Goal: Task Accomplishment & Management: Complete application form

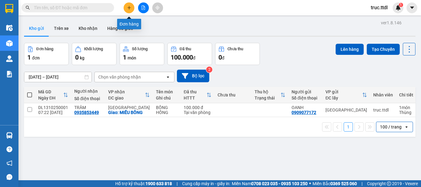
click at [127, 8] on icon "plus" at bounding box center [129, 8] width 4 height 4
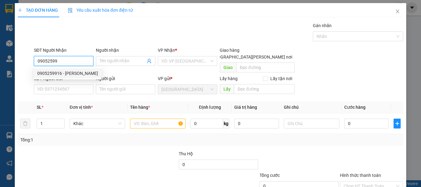
type input "0905259916"
type input "VƯƠNG"
type input "160.000"
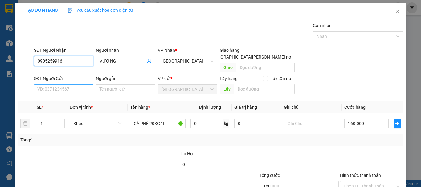
type input "0905259916"
click at [69, 84] on input "SĐT Người Gửi" at bounding box center [63, 89] width 59 height 10
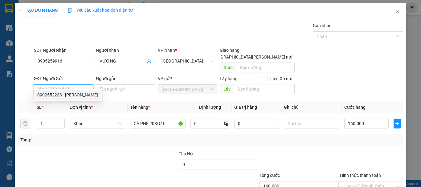
type input "0902552233"
type input "PHƯỚC KIẾN"
drag, startPoint x: 75, startPoint y: 83, endPoint x: 34, endPoint y: 88, distance: 41.9
click at [34, 88] on div "SĐT Người Gửi 0902552233 0902552233" at bounding box center [63, 86] width 59 height 22
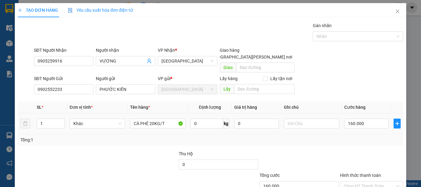
drag, startPoint x: 47, startPoint y: 114, endPoint x: 24, endPoint y: 127, distance: 27.0
click at [24, 127] on tr "1 Khác CÀ PHÊ 20KG/T 0 kg 0 160.000" at bounding box center [210, 123] width 385 height 21
type input "2"
drag, startPoint x: 243, startPoint y: 118, endPoint x: 231, endPoint y: 119, distance: 11.1
click at [232, 119] on td "0" at bounding box center [256, 123] width 49 height 21
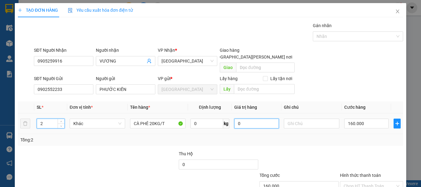
type input "0"
type input "4.000.000"
click at [329, 139] on div "Transit Pickup Surcharge Ids Transit Deliver Surcharge Ids Transit Deliver Surc…" at bounding box center [210, 121] width 385 height 198
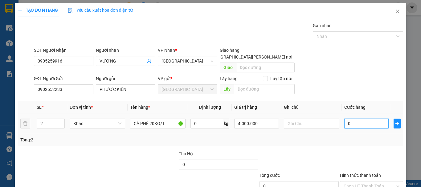
click at [355, 119] on input "0" at bounding box center [366, 124] width 44 height 10
type input "1"
type input "16"
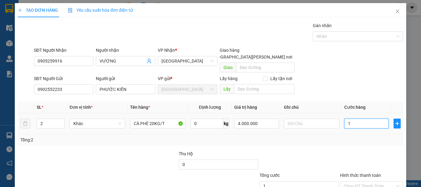
type input "16"
type input "160"
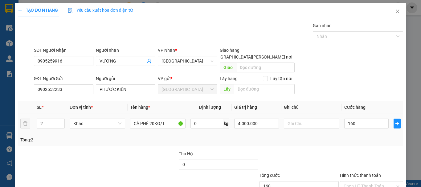
click at [352, 150] on div at bounding box center [371, 161] width 64 height 22
type input "160.000"
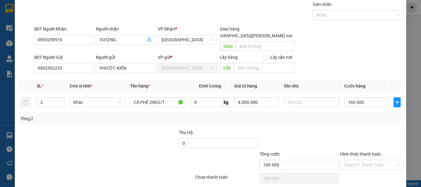
scroll to position [39, 0]
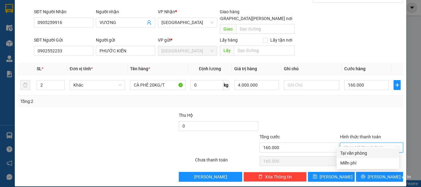
click at [362, 143] on input "Hình thức thanh toán" at bounding box center [369, 147] width 51 height 9
click at [364, 152] on div "Tại văn phòng" at bounding box center [367, 153] width 55 height 7
type input "0"
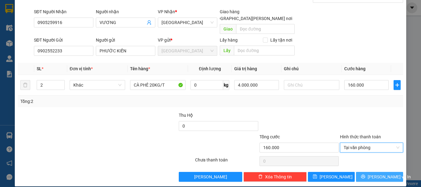
click at [371, 172] on button "Lưu và In" at bounding box center [379, 177] width 47 height 10
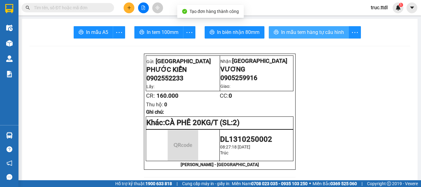
click at [314, 37] on button "In mẫu tem hàng tự cấu hình" at bounding box center [309, 32] width 80 height 12
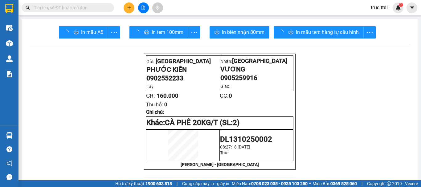
click at [315, 32] on body "Kết quả tìm kiếm ( 0 ) Bộ lọc Ngày tạo đơn gần nhất No Data truc.ttdl 1 Điều hà…" at bounding box center [210, 93] width 421 height 187
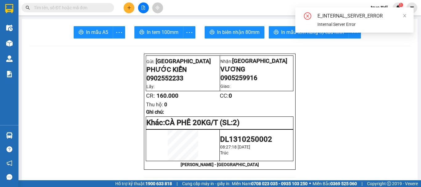
drag, startPoint x: 323, startPoint y: 101, endPoint x: 323, endPoint y: 77, distance: 23.4
click at [331, 34] on div "E_INTERNAL_SERVER_ERROR Internal Server Error" at bounding box center [354, 22] width 118 height 30
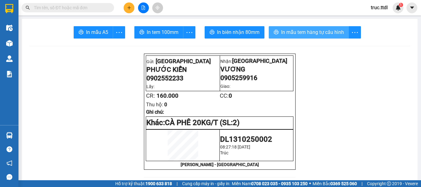
click at [338, 32] on span "In mẫu tem hàng tự cấu hình" at bounding box center [312, 32] width 63 height 8
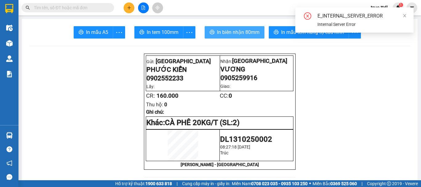
click at [240, 31] on span "In biên nhận 80mm" at bounding box center [238, 32] width 43 height 8
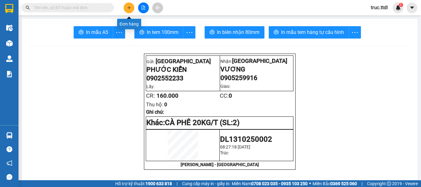
click at [132, 7] on button at bounding box center [129, 7] width 11 height 11
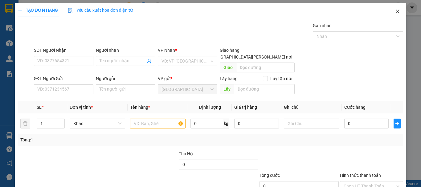
click at [390, 11] on span "Close" at bounding box center [397, 11] width 17 height 17
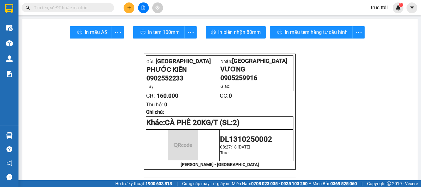
click at [98, 8] on input "text" at bounding box center [70, 7] width 73 height 7
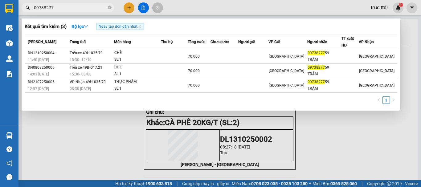
type input "09738277"
click at [129, 8] on div at bounding box center [210, 93] width 421 height 187
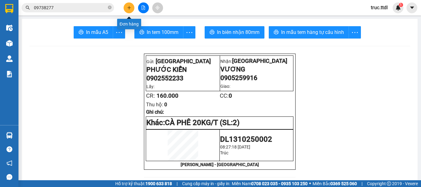
click at [130, 2] on div "Kết quả tìm kiếm ( 3 ) Bộ lọc Ngày tạo đơn gần nhất Mã ĐH Trạng thái Món hàng T…" at bounding box center [210, 7] width 421 height 15
click at [130, 5] on button at bounding box center [129, 7] width 11 height 11
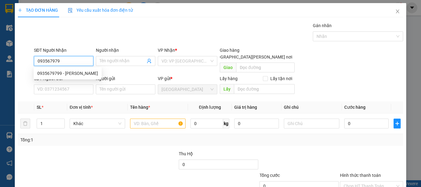
type input "0935679799"
click at [75, 73] on div "0935679799 - NHỰT" at bounding box center [67, 73] width 61 height 7
type input "NHỰT"
type input "100.000"
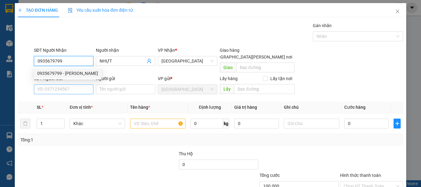
type input "0935679799"
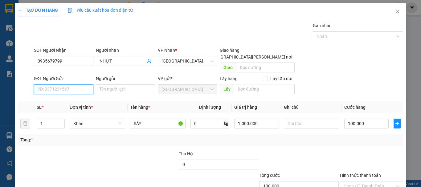
click at [77, 86] on input "SĐT Người Gửi" at bounding box center [63, 89] width 59 height 10
click at [78, 96] on div "0973827759 - TRÂM" at bounding box center [62, 95] width 51 height 7
type input "0973827759"
type input "TRÂM"
click at [92, 119] on span "Khác" at bounding box center [97, 123] width 48 height 9
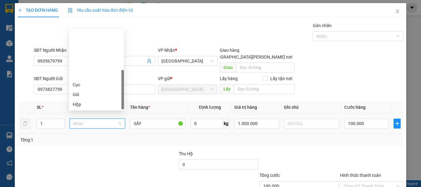
scroll to position [59, 0]
type input "T"
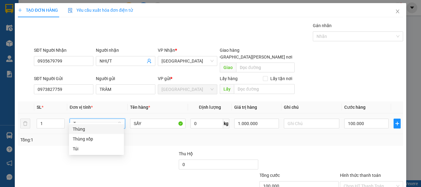
click at [97, 126] on div "Thùng" at bounding box center [96, 129] width 47 height 7
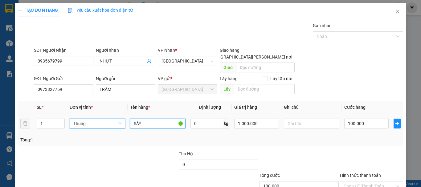
drag, startPoint x: 130, startPoint y: 118, endPoint x: 108, endPoint y: 125, distance: 22.9
click at [109, 124] on tr "1 Thùng Thùng SẤY 0 kg 1.000.000 100.000" at bounding box center [210, 123] width 385 height 21
type input "0"
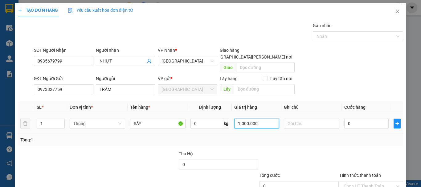
click at [264, 120] on input "1.000.000" at bounding box center [256, 124] width 44 height 10
type input "800.000"
click at [272, 137] on div "Tổng: 1" at bounding box center [210, 140] width 380 height 7
click at [362, 119] on input "0" at bounding box center [366, 124] width 44 height 10
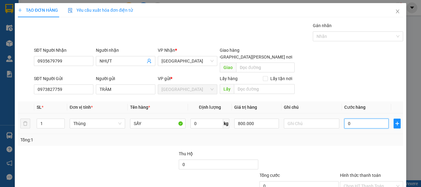
type input "5"
type input "50"
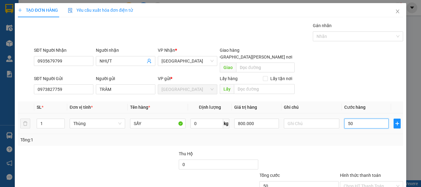
drag, startPoint x: 355, startPoint y: 117, endPoint x: 327, endPoint y: 129, distance: 30.9
click at [327, 128] on div "SL * Đơn vị tính * Tên hàng * Định lượng Giá trị hàng Ghi chú Cước hàng 1 Thùng…" at bounding box center [210, 123] width 385 height 44
type input "6"
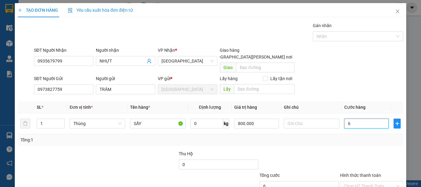
type input "60"
type input "60.000"
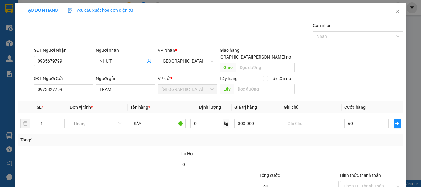
type input "60.000"
click at [334, 137] on div "Tổng: 1" at bounding box center [210, 140] width 385 height 12
click at [364, 182] on input "Hình thức thanh toán" at bounding box center [369, 186] width 51 height 9
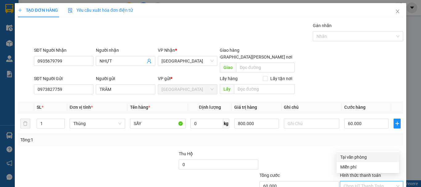
click at [368, 158] on div "Tại văn phòng" at bounding box center [367, 157] width 55 height 7
type input "0"
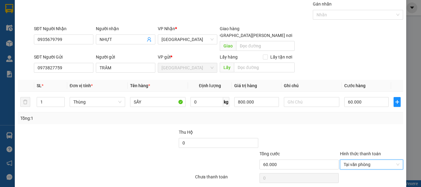
scroll to position [39, 0]
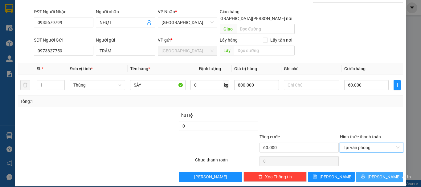
click at [374, 174] on span "Lưu và In" at bounding box center [389, 177] width 43 height 7
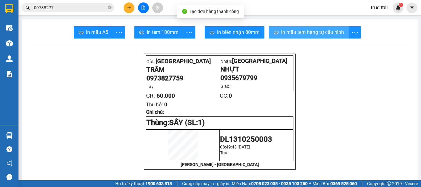
click at [310, 32] on span "In mẫu tem hàng tự cấu hình" at bounding box center [312, 32] width 63 height 8
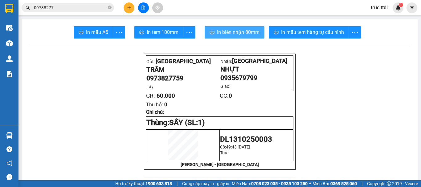
click at [255, 33] on span "In biên nhận 80mm" at bounding box center [238, 32] width 43 height 8
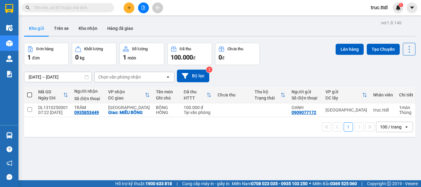
click at [91, 11] on span at bounding box center [68, 7] width 92 height 9
click at [92, 6] on input "text" at bounding box center [70, 7] width 73 height 7
paste input "0902552233"
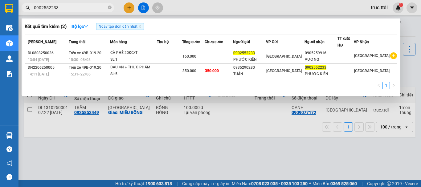
type input "0902552233"
